Goal: Task Accomplishment & Management: Use online tool/utility

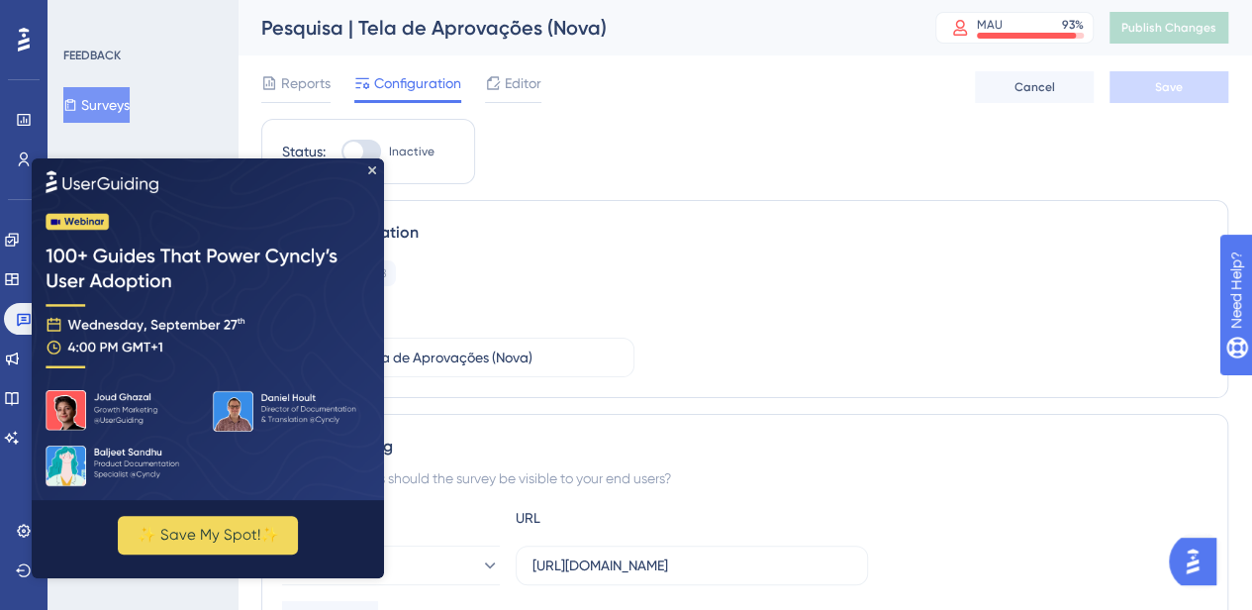
click at [365, 173] on img at bounding box center [208, 328] width 352 height 341
click at [368, 168] on icon "Close Preview" at bounding box center [372, 170] width 8 height 8
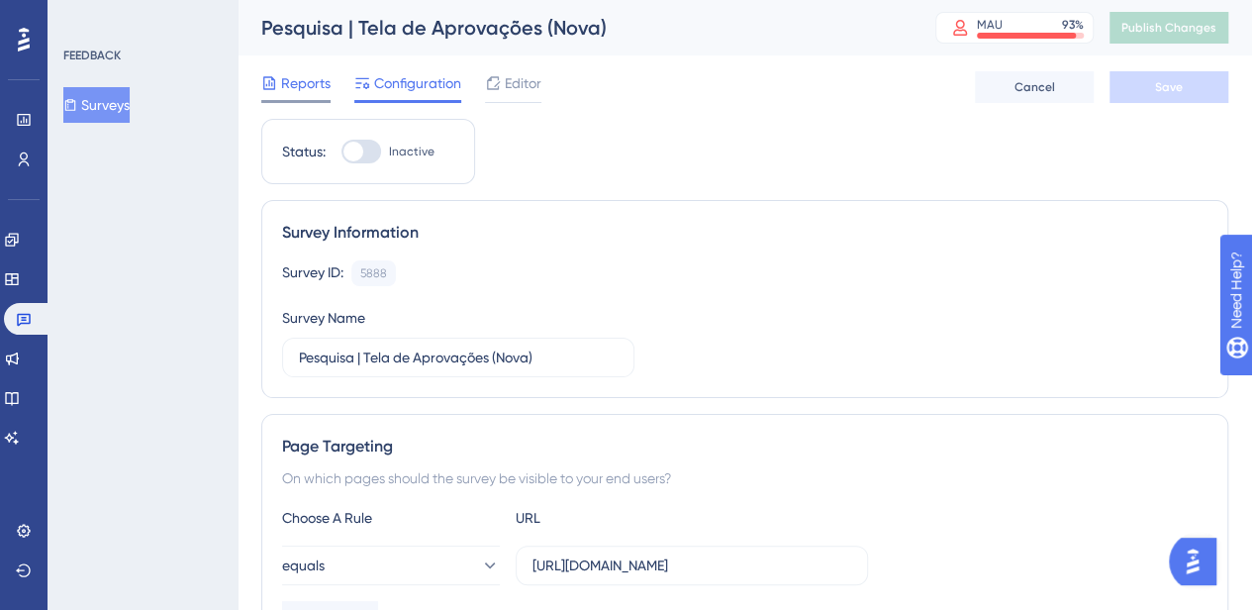
click at [308, 84] on span "Reports" at bounding box center [305, 83] width 49 height 24
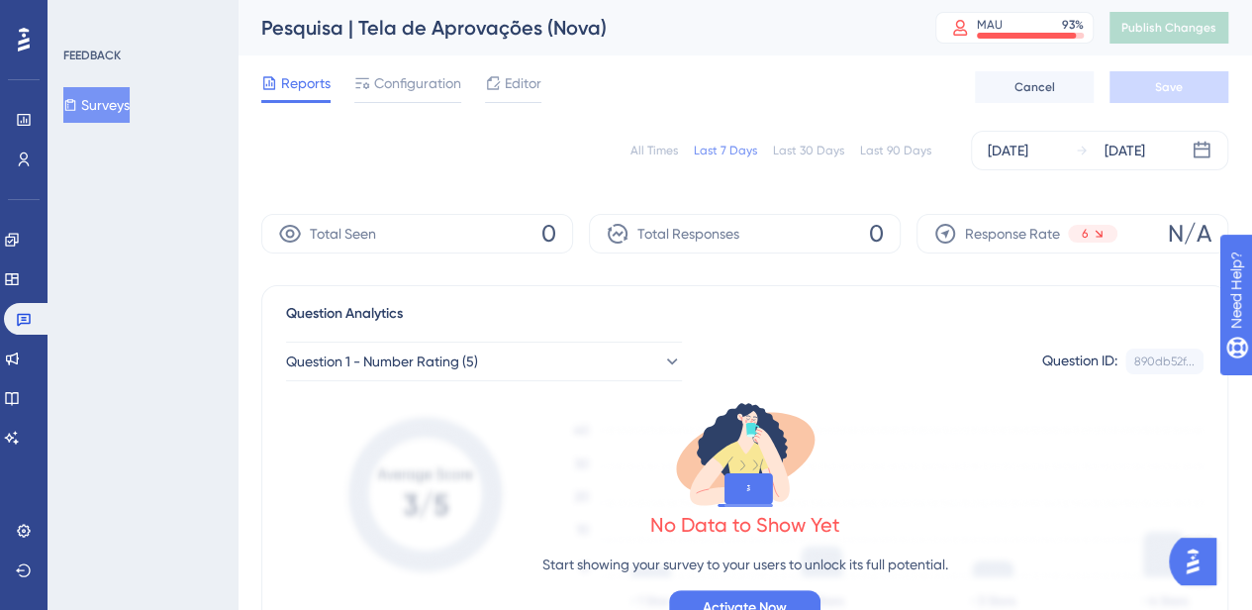
click at [653, 151] on div "All Times" at bounding box center [655, 151] width 48 height 16
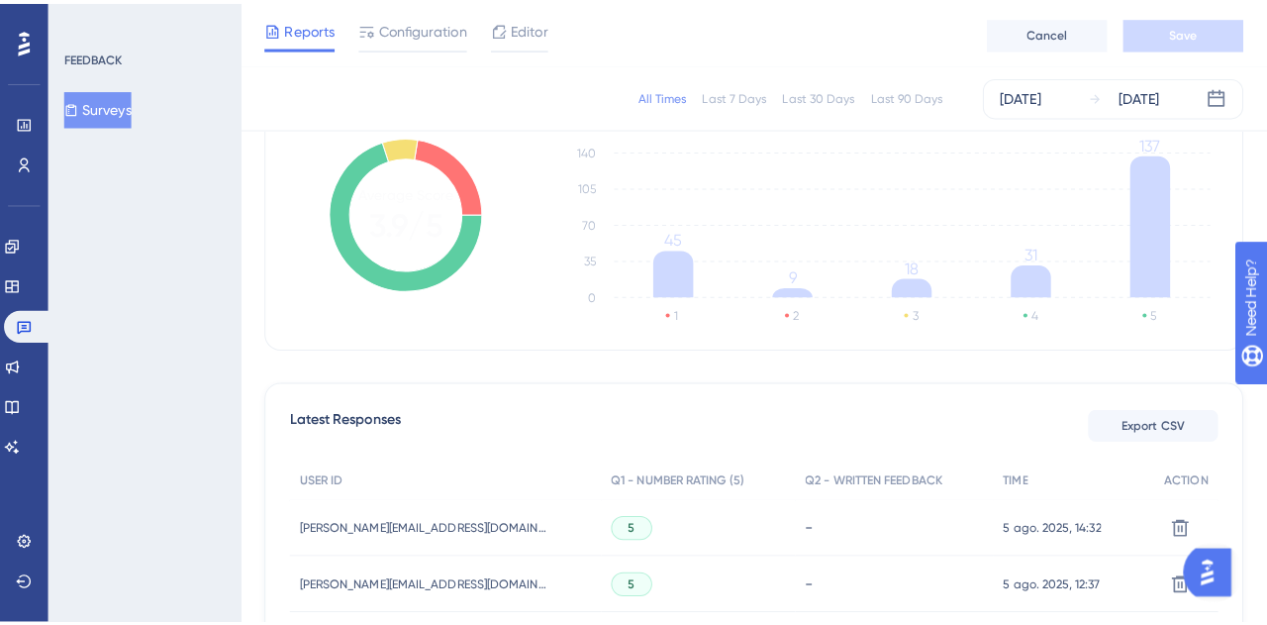
scroll to position [310, 0]
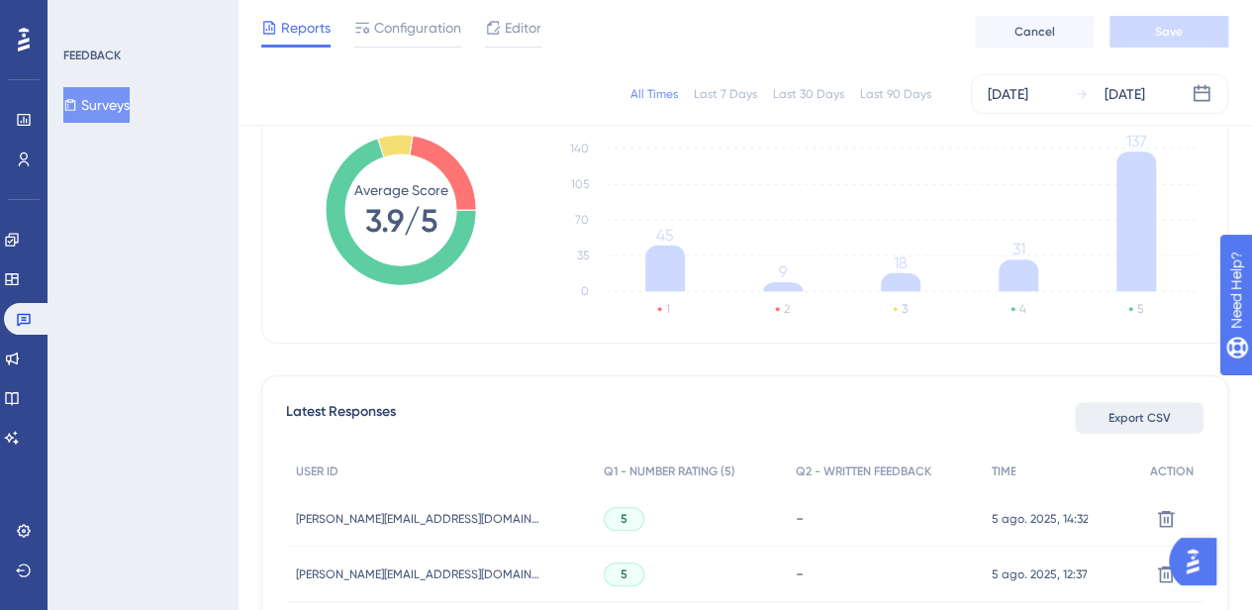
click at [1138, 421] on span "Export CSV" at bounding box center [1140, 418] width 62 height 16
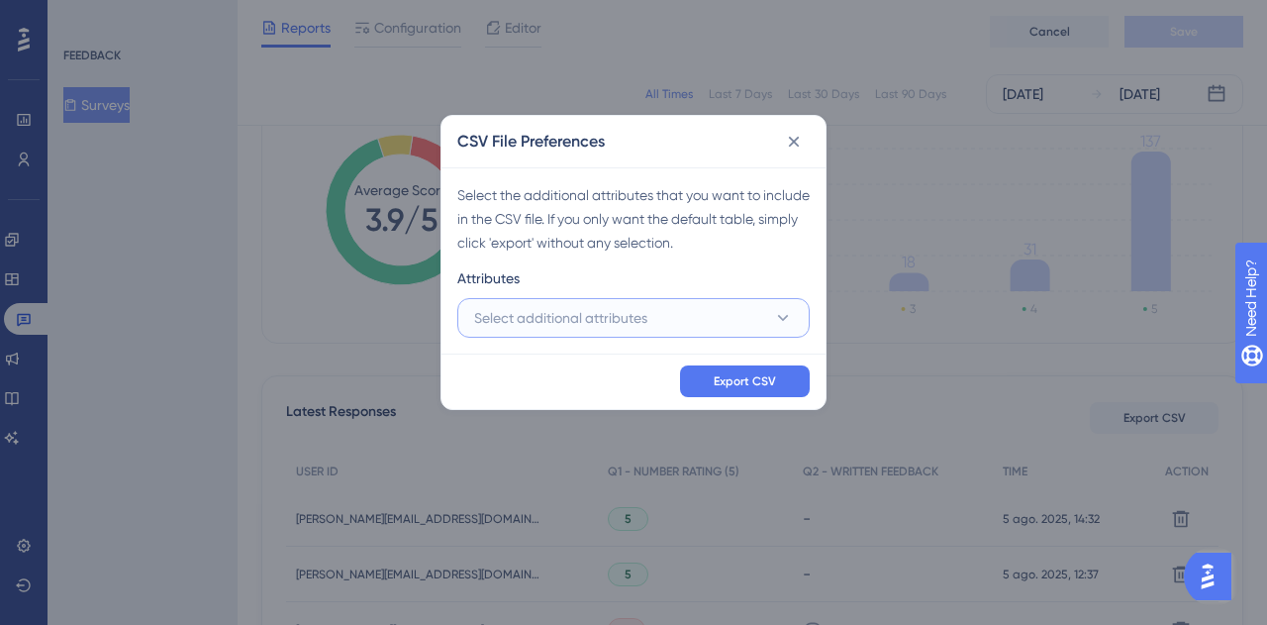
click at [620, 318] on span "Select additional attributes" at bounding box center [560, 318] width 173 height 24
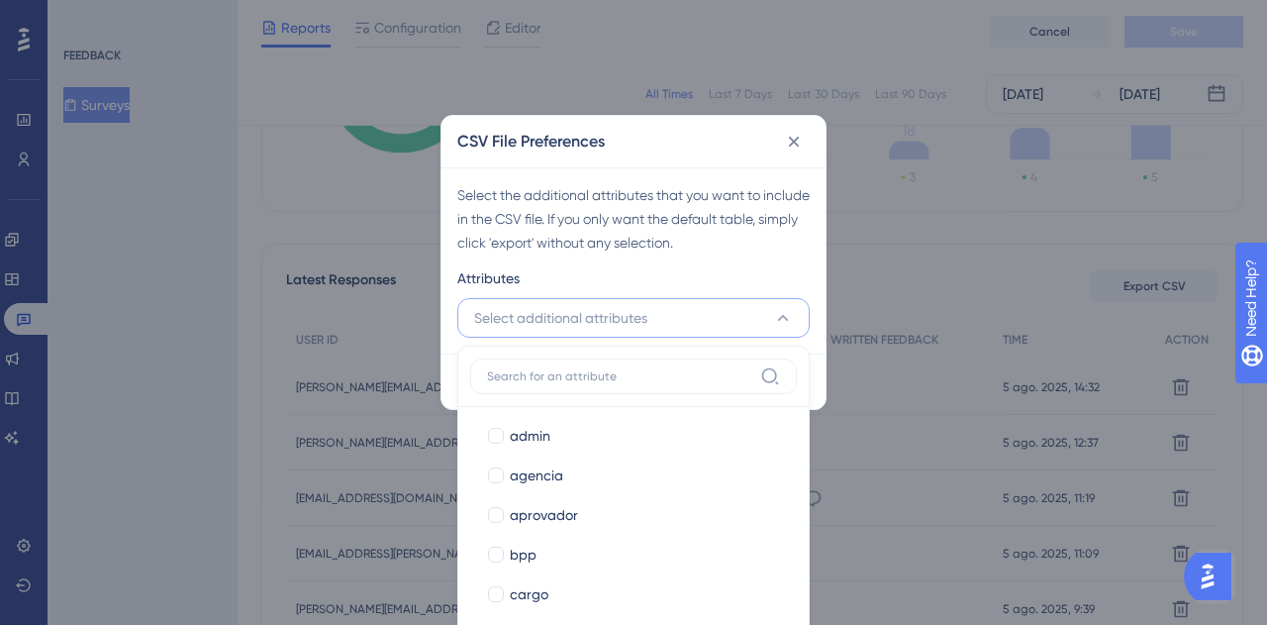
scroll to position [281, 0]
click at [508, 427] on label "admin" at bounding box center [633, 435] width 295 height 24
checkbox input "true"
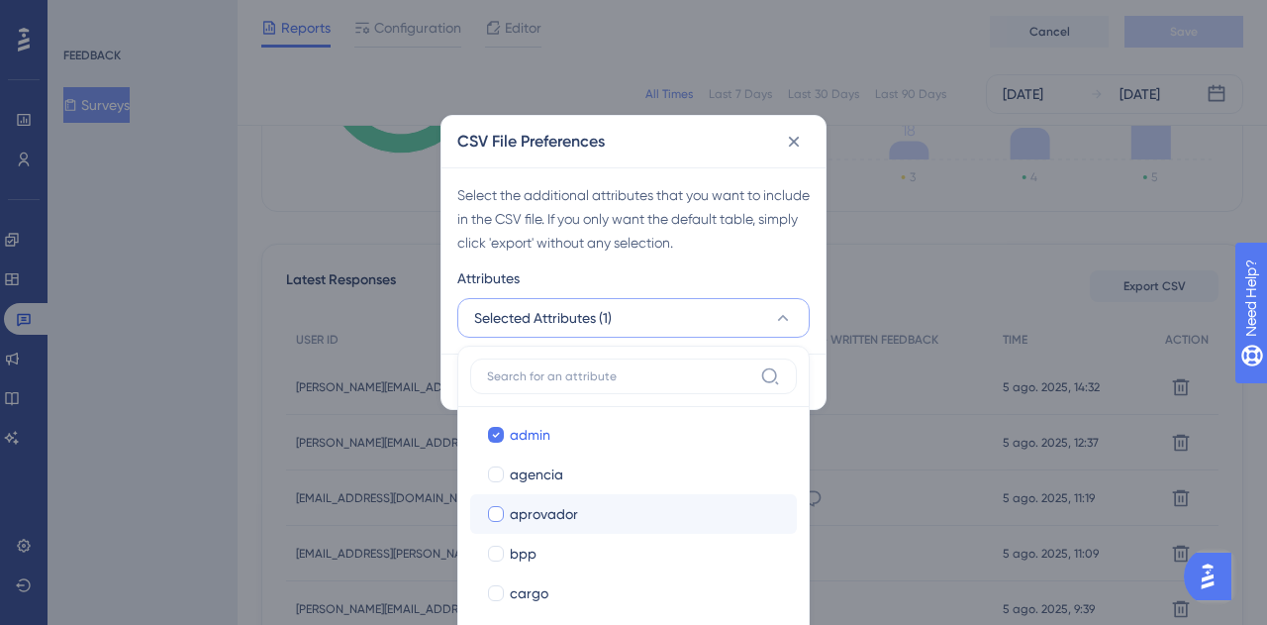
click at [493, 512] on div at bounding box center [496, 514] width 16 height 16
checkbox input "true"
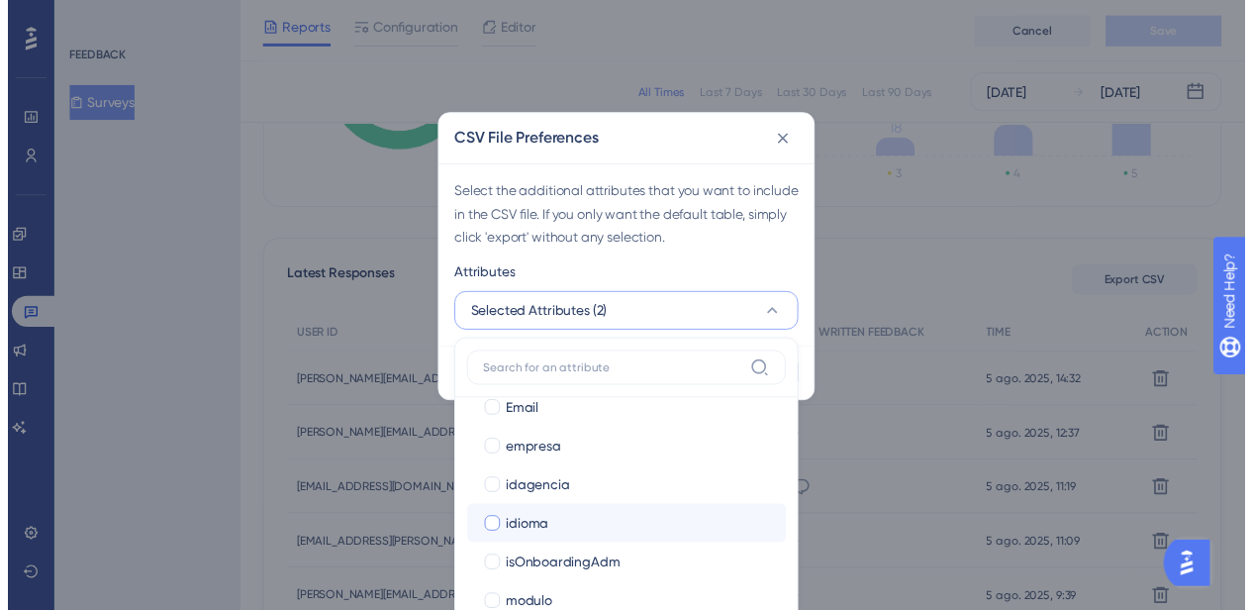
scroll to position [729, 0]
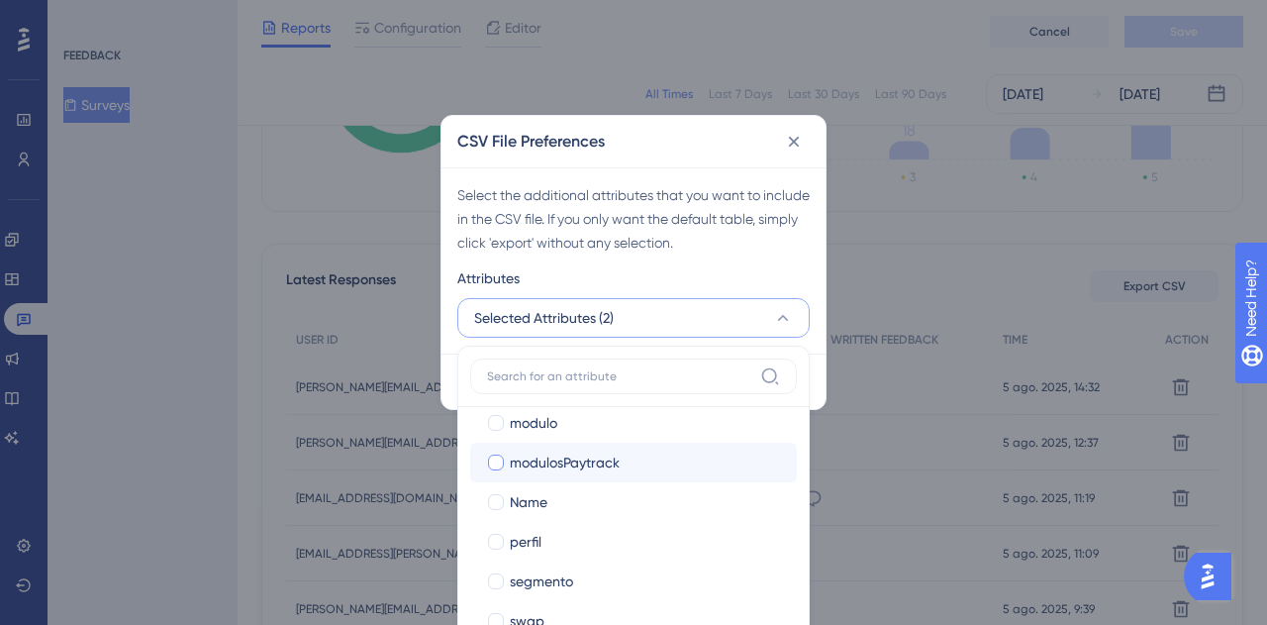
click at [497, 457] on div at bounding box center [496, 462] width 16 height 16
checkbox input "true"
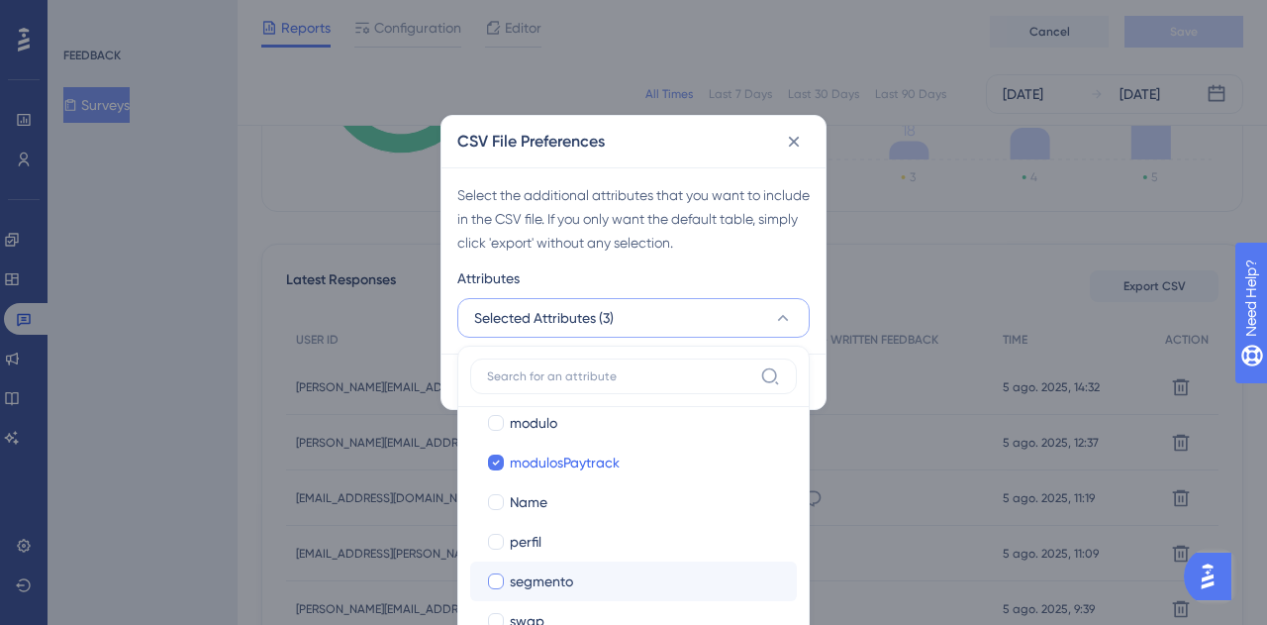
click at [494, 576] on div at bounding box center [496, 581] width 16 height 16
checkbox input "true"
click at [788, 272] on div "Attributes" at bounding box center [633, 282] width 352 height 32
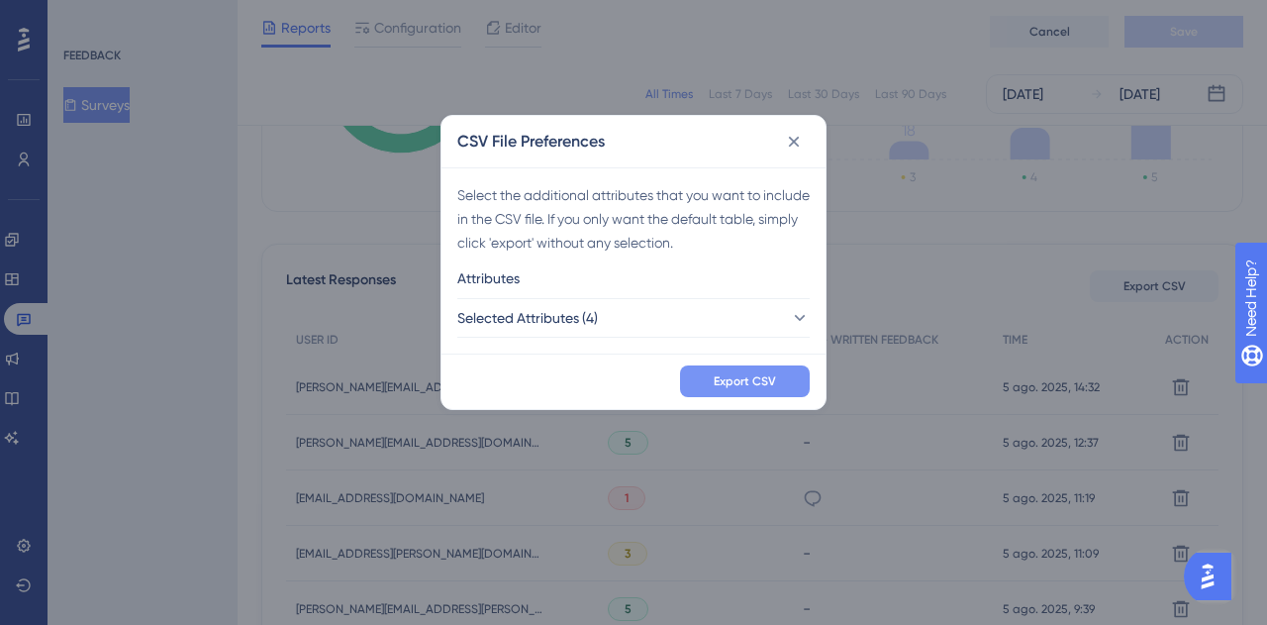
click at [749, 377] on span "Export CSV" at bounding box center [745, 381] width 62 height 16
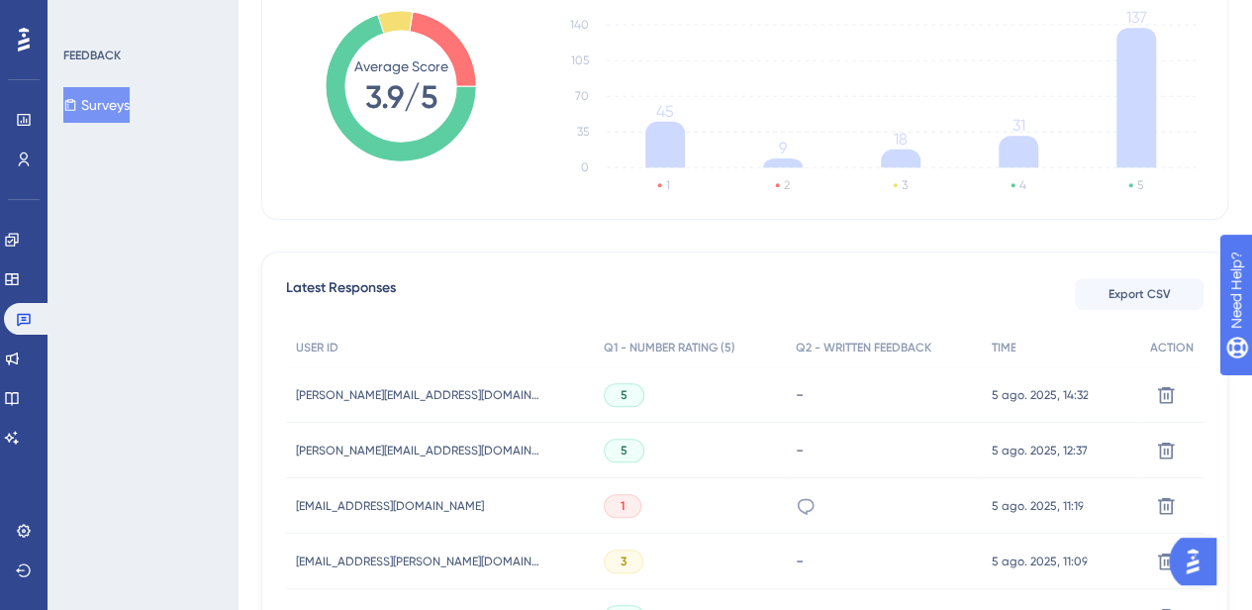
scroll to position [0, 0]
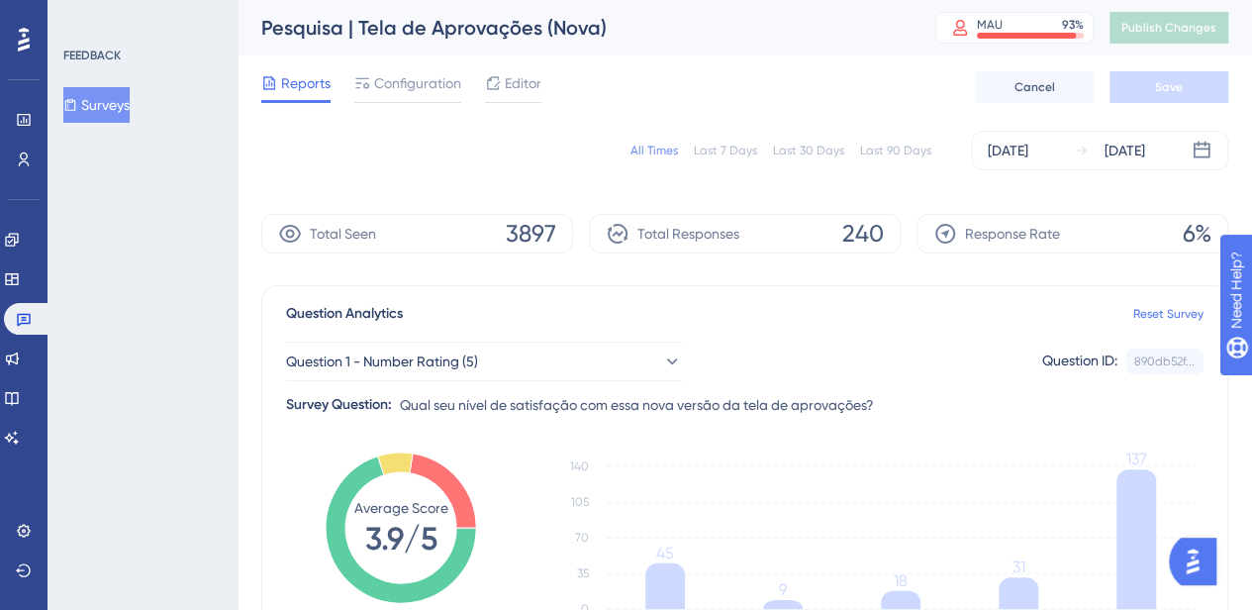
click at [121, 103] on button "Surveys" at bounding box center [96, 105] width 66 height 36
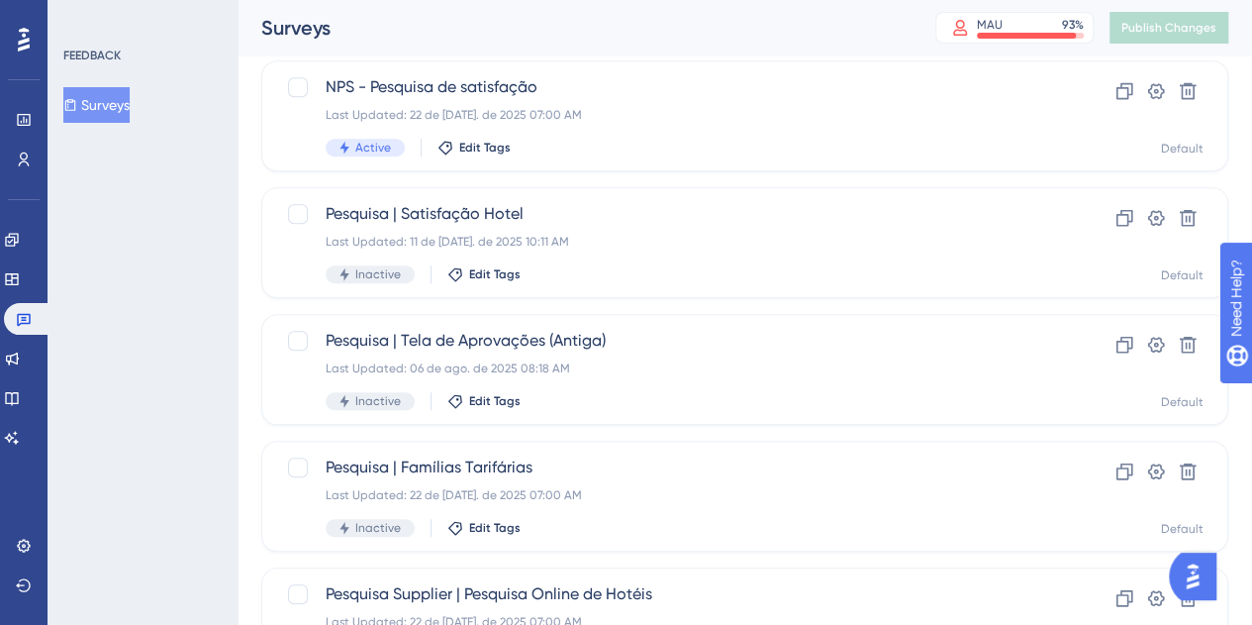
scroll to position [633, 0]
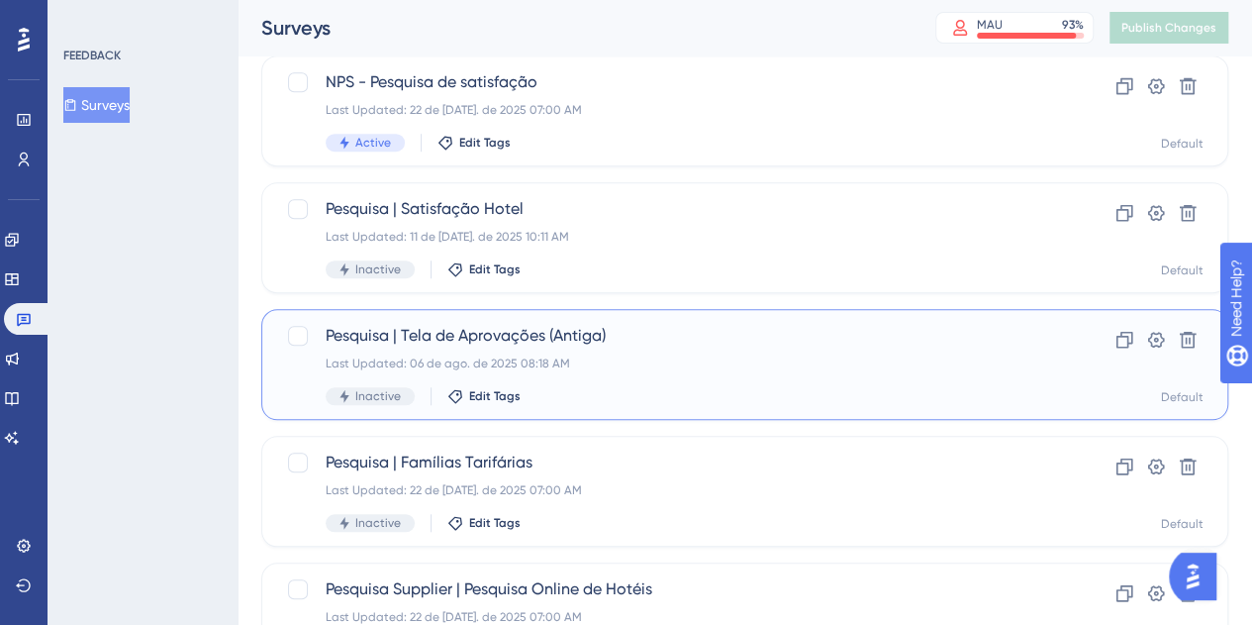
click at [496, 338] on span "Pesquisa | Tela de Aprovações (Antiga)" at bounding box center [666, 336] width 680 height 24
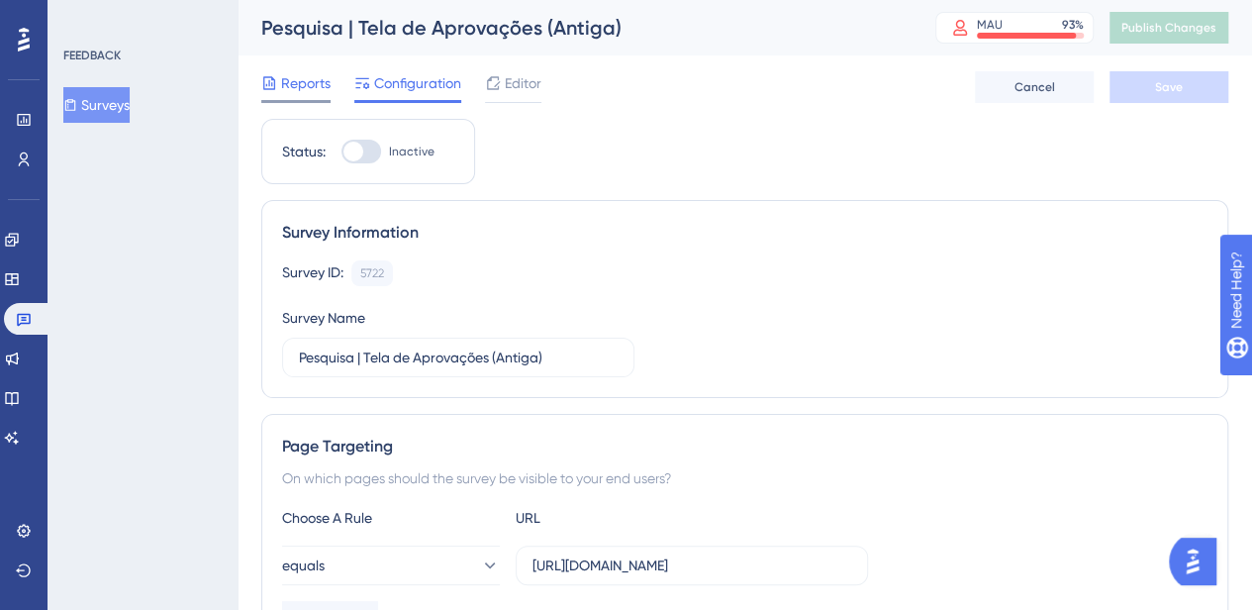
click at [290, 75] on span "Reports" at bounding box center [305, 83] width 49 height 24
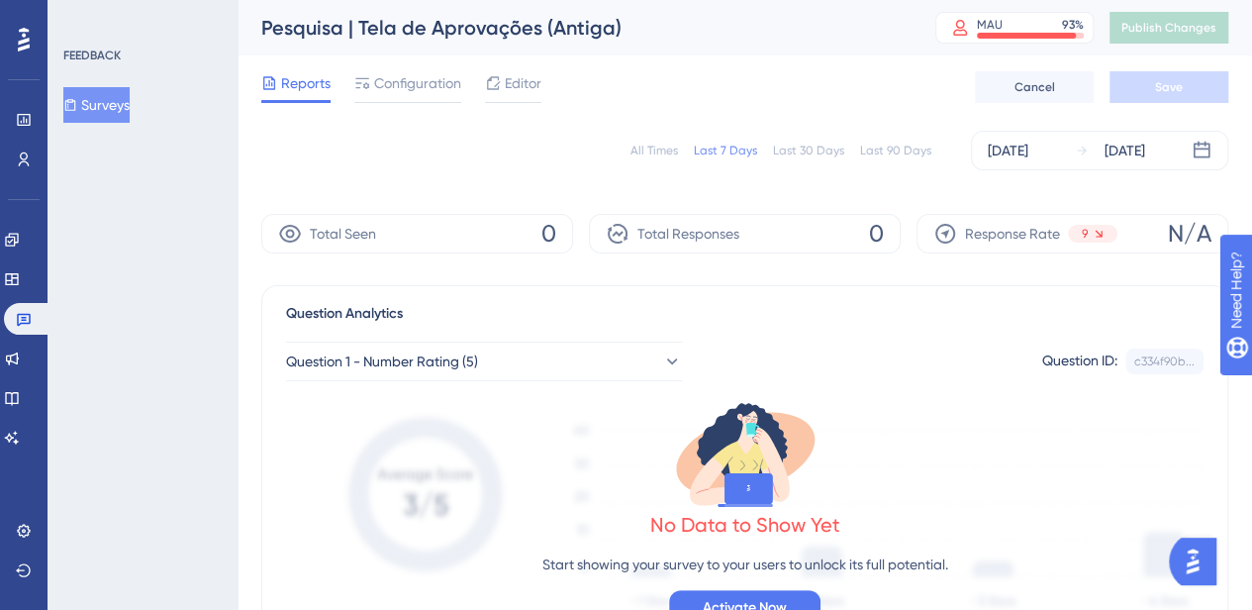
click at [665, 151] on div "All Times" at bounding box center [655, 151] width 48 height 16
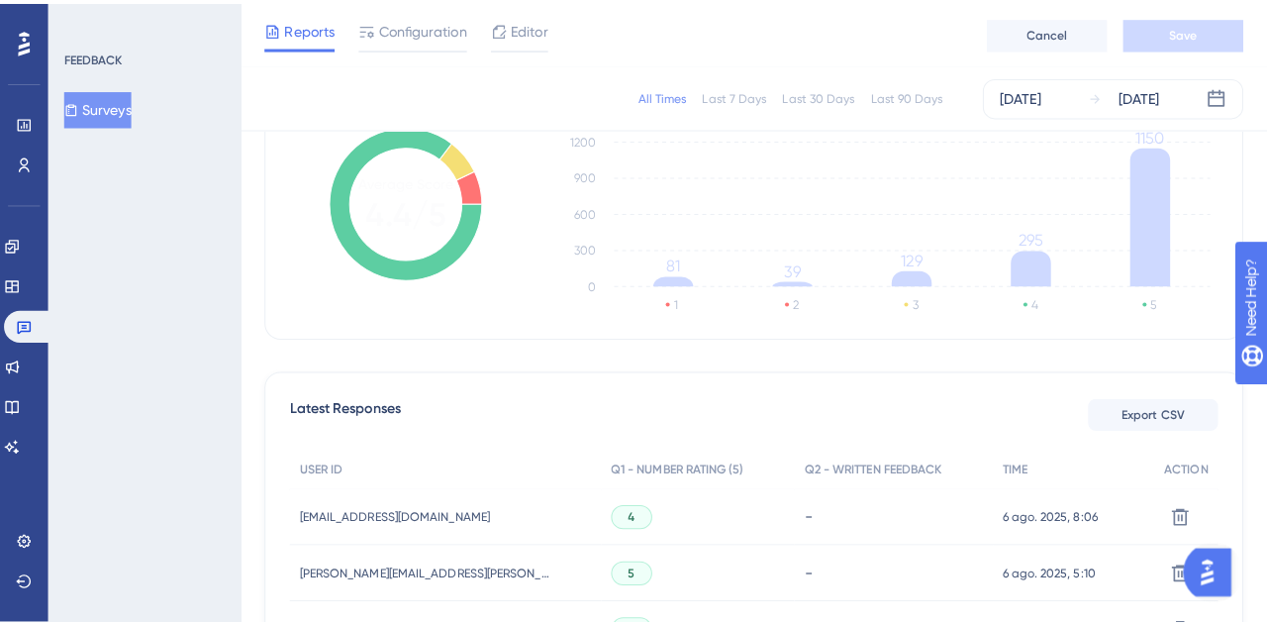
scroll to position [331, 0]
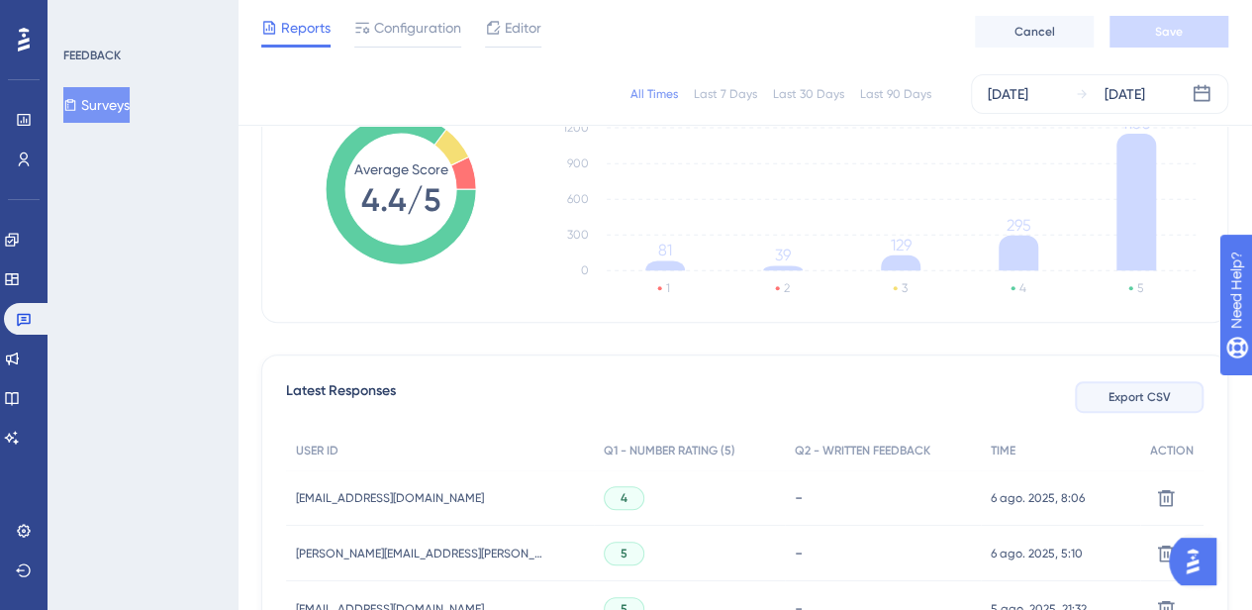
click at [1130, 385] on button "Export CSV" at bounding box center [1139, 397] width 129 height 32
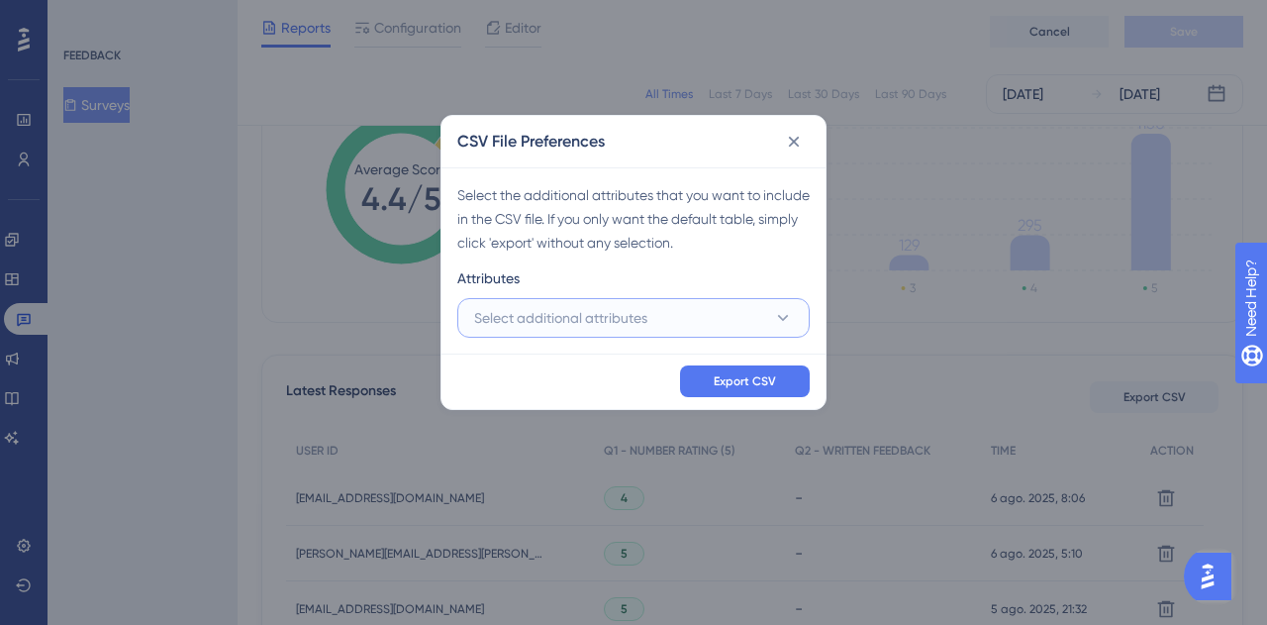
click at [693, 313] on button "Select additional attributes" at bounding box center [633, 318] width 352 height 40
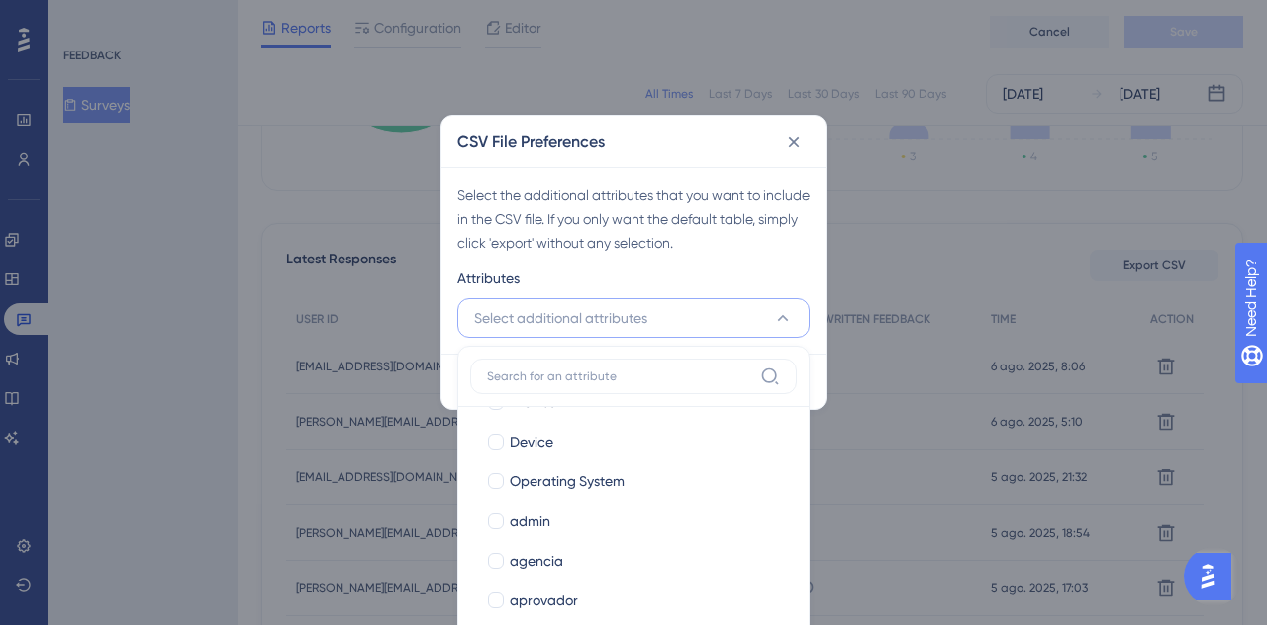
scroll to position [252, 0]
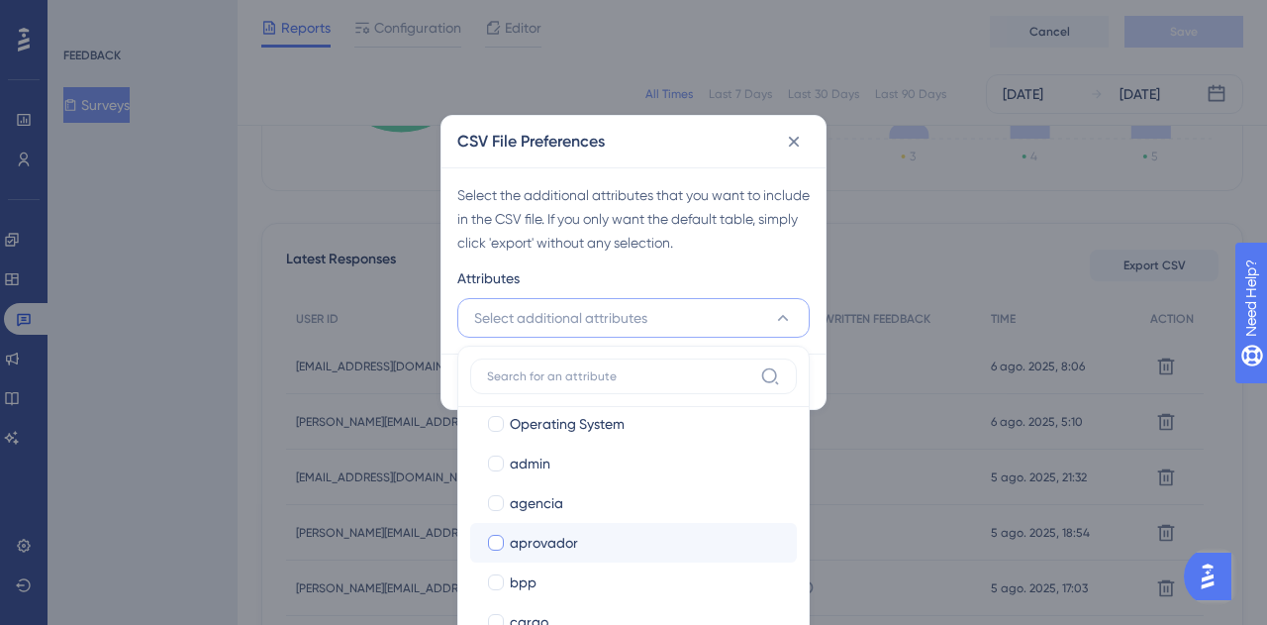
click at [555, 528] on label "aprovador aprovador" at bounding box center [633, 543] width 327 height 40
checkbox input "false"
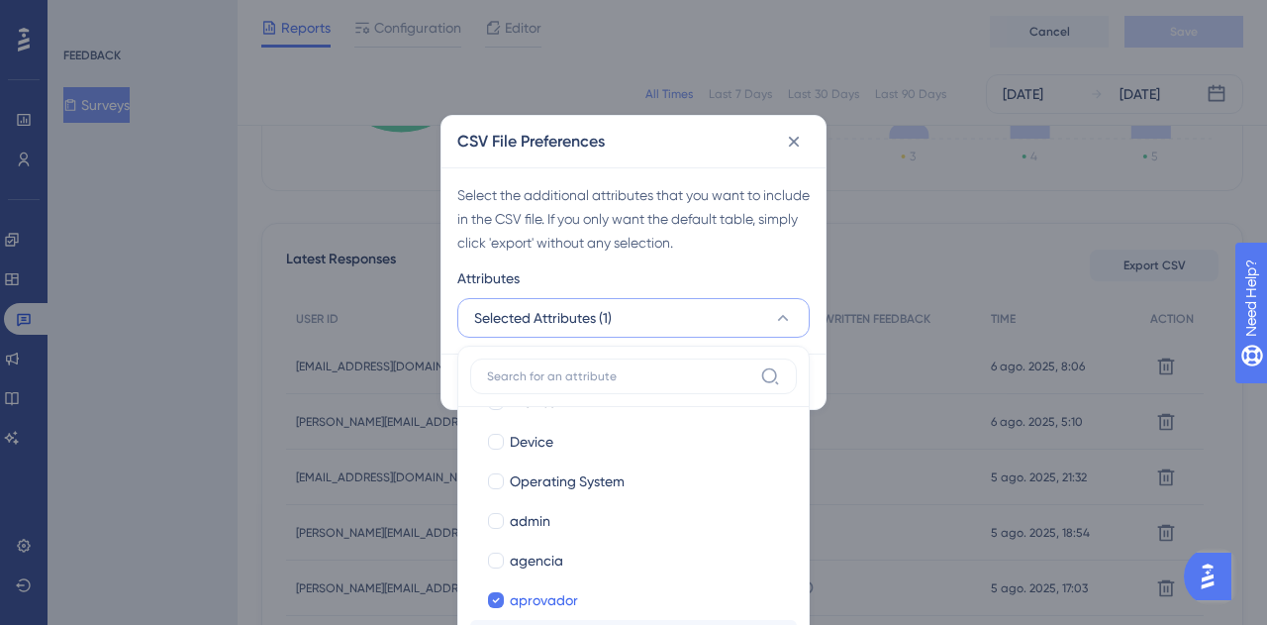
scroll to position [193, 0]
click at [520, 516] on span "admin" at bounding box center [530, 523] width 41 height 24
checkbox input "true"
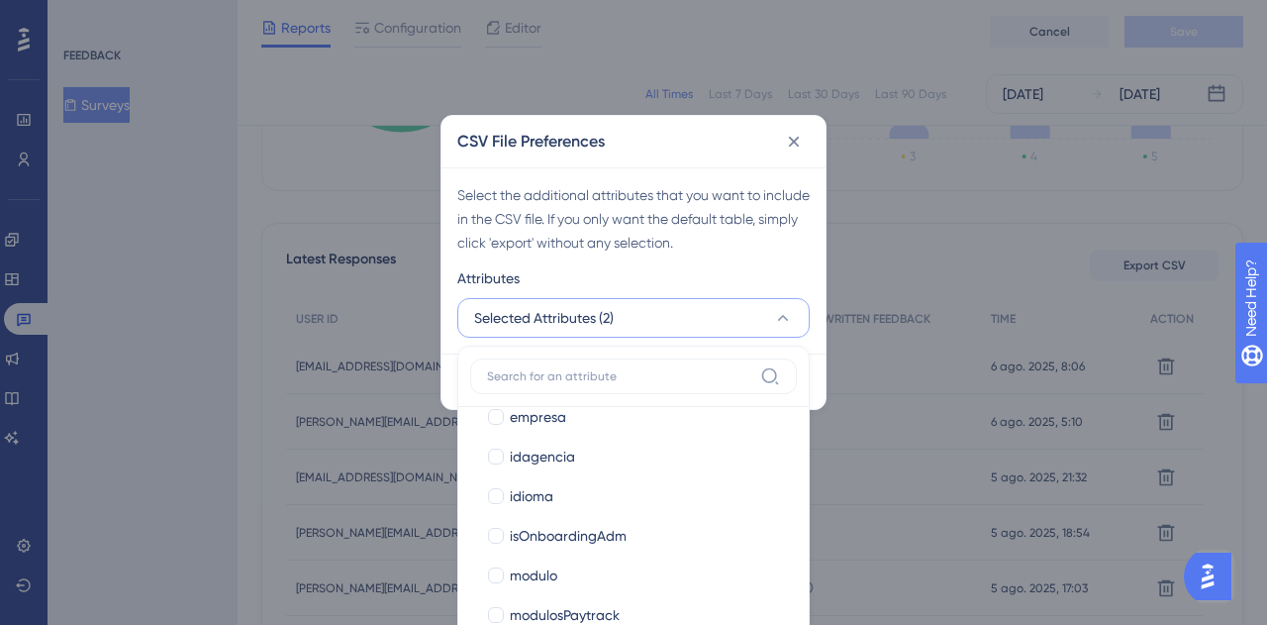
scroll to position [618, 0]
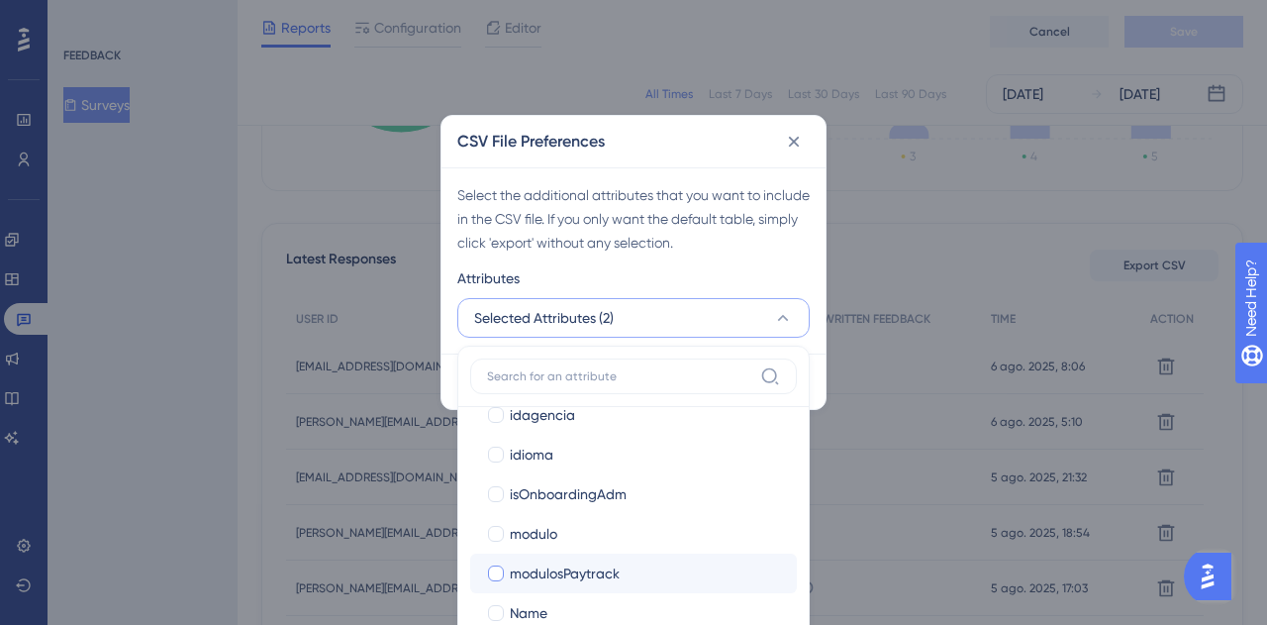
click at [540, 571] on span "modulosPaytrack" at bounding box center [565, 573] width 110 height 24
checkbox input "true"
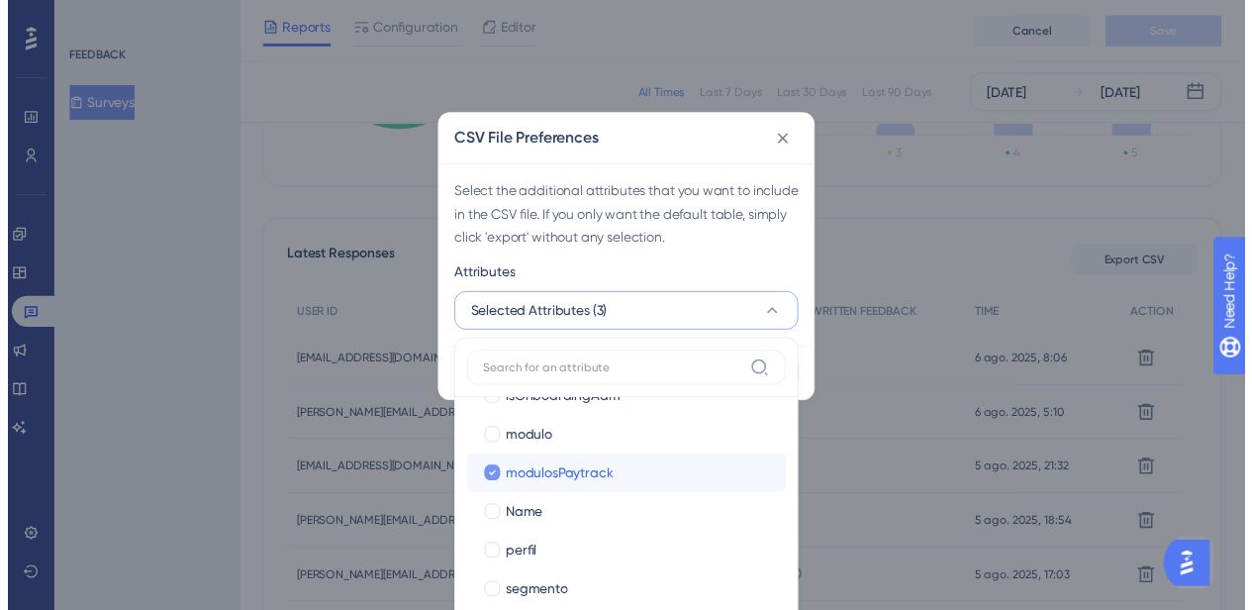
scroll to position [729, 0]
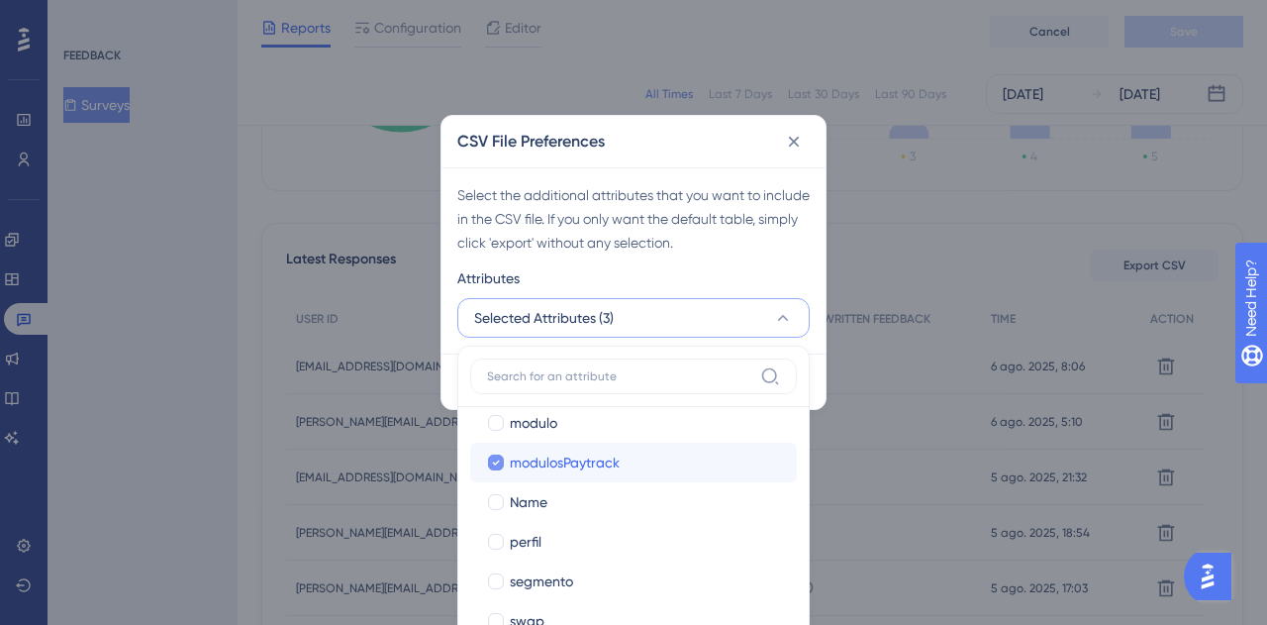
click at [540, 571] on span "segmento" at bounding box center [541, 581] width 63 height 24
checkbox input "true"
click at [660, 249] on div "Select the additional attributes that you want to include in the CSV file. If y…" at bounding box center [633, 218] width 352 height 71
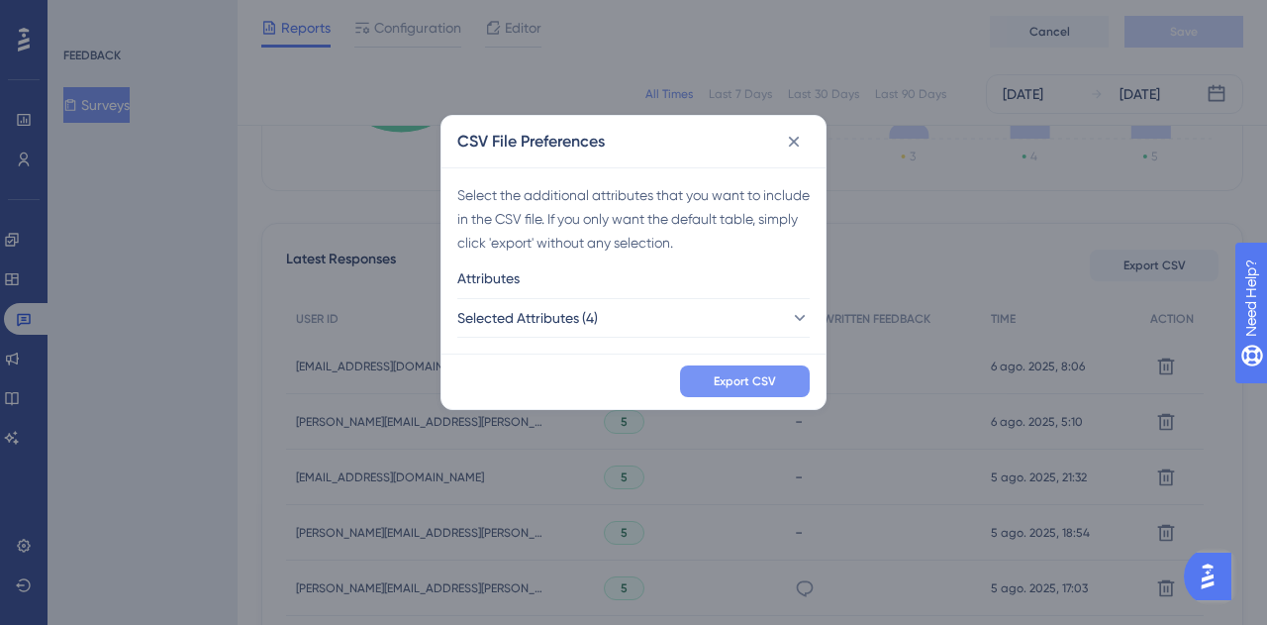
click at [735, 379] on span "Export CSV" at bounding box center [745, 381] width 62 height 16
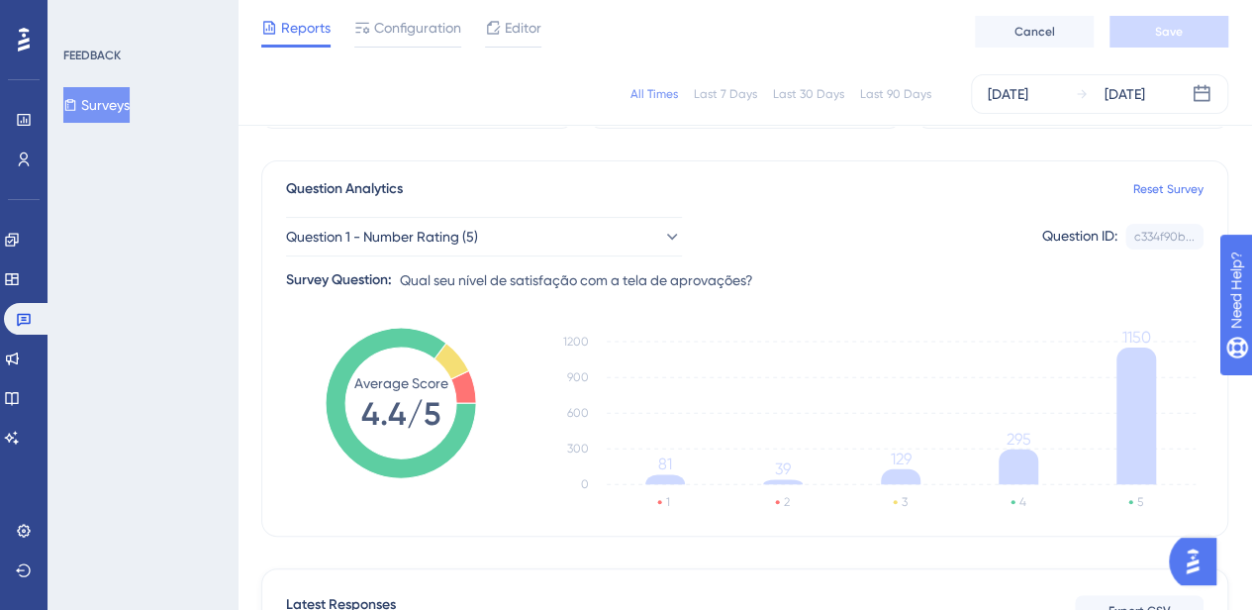
scroll to position [0, 0]
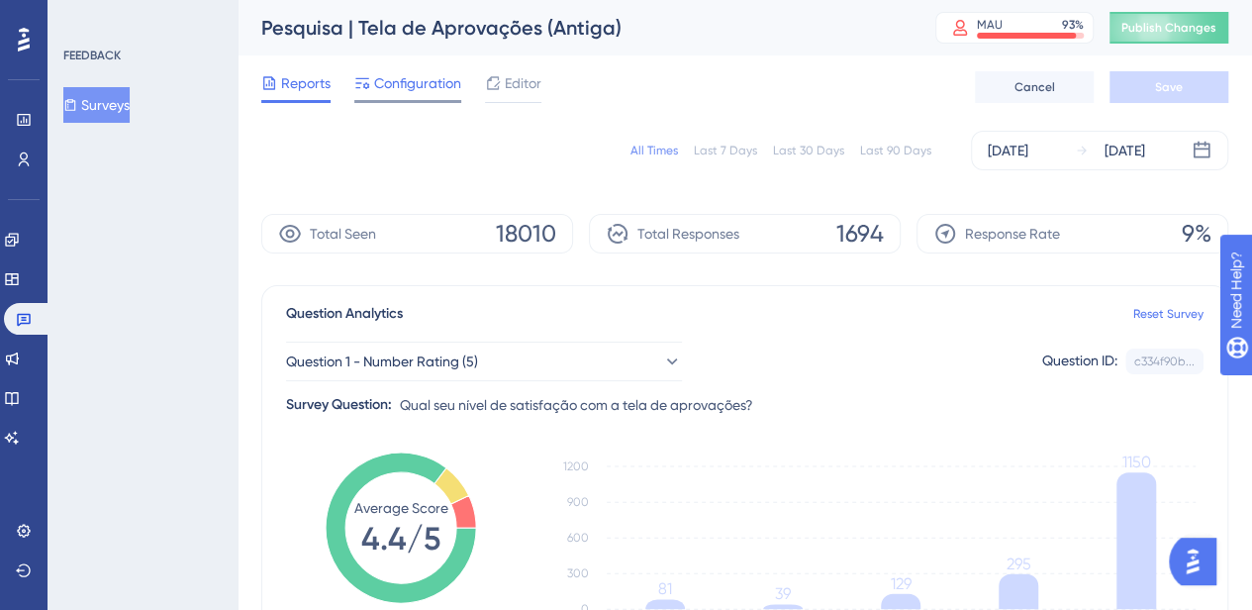
click at [406, 76] on span "Configuration" at bounding box center [417, 83] width 87 height 24
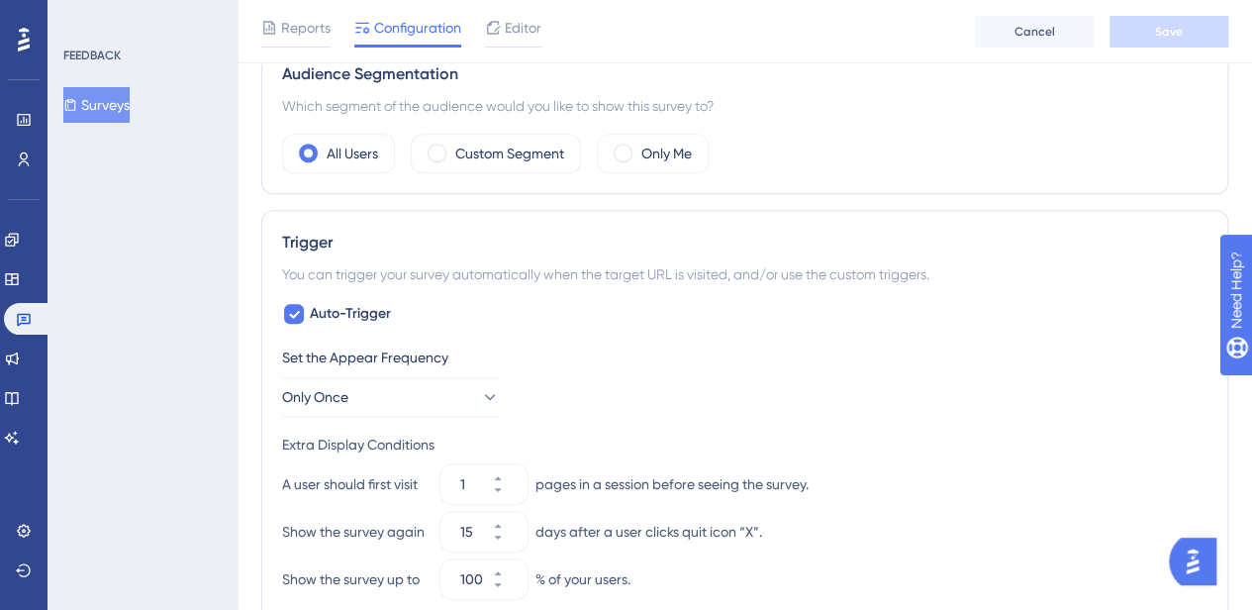
scroll to position [634, 0]
